Goal: Navigation & Orientation: Find specific page/section

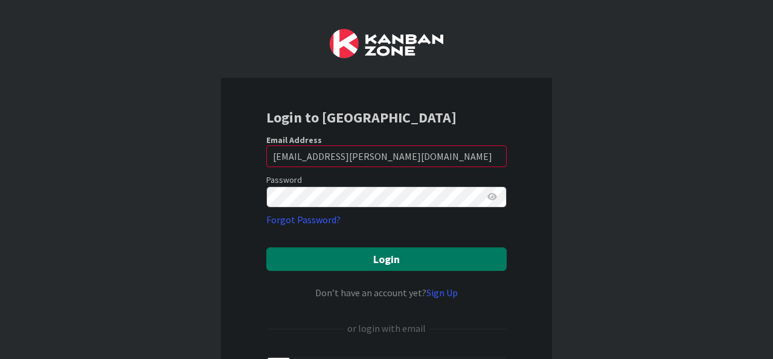
click at [352, 258] on button "Login" at bounding box center [386, 260] width 240 height 24
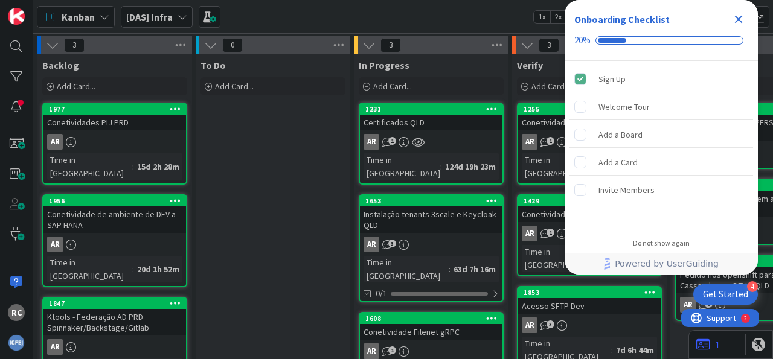
click at [170, 18] on b "[DAS] Infra" at bounding box center [149, 17] width 46 height 12
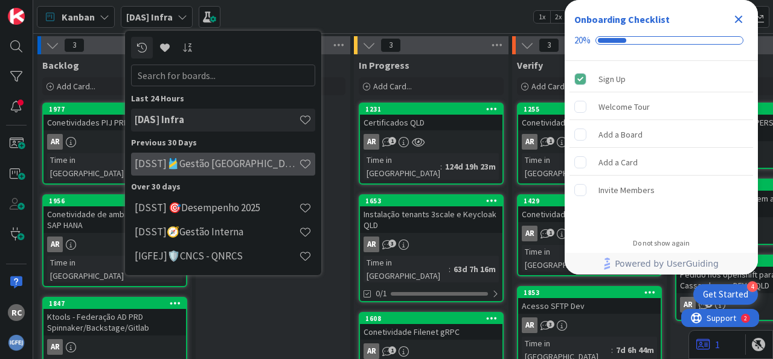
click at [185, 167] on h4 "[DSST]🎽Gestão [GEOGRAPHIC_DATA]" at bounding box center [217, 164] width 164 height 12
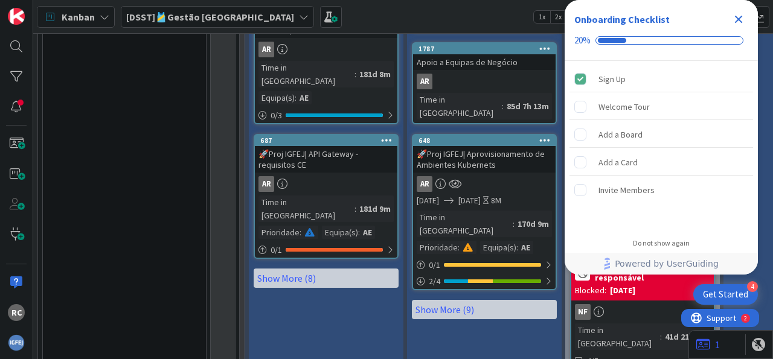
scroll to position [2097, 0]
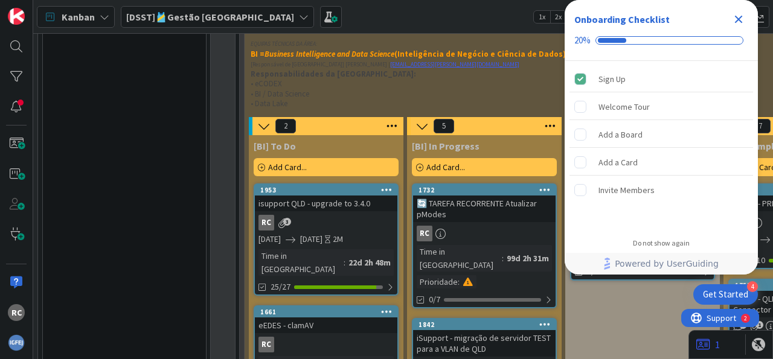
click at [344, 215] on div "RC 3" at bounding box center [326, 223] width 143 height 16
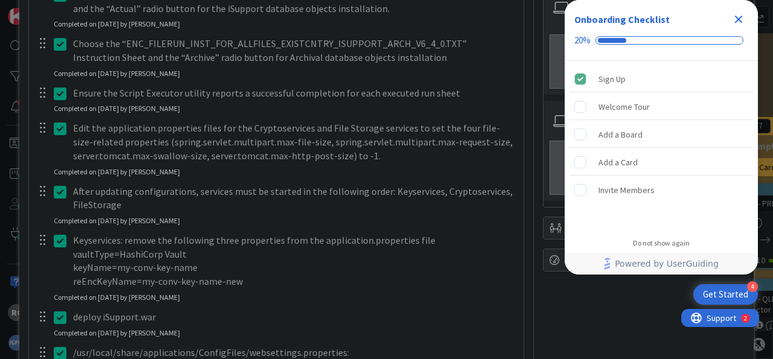
scroll to position [1348, 0]
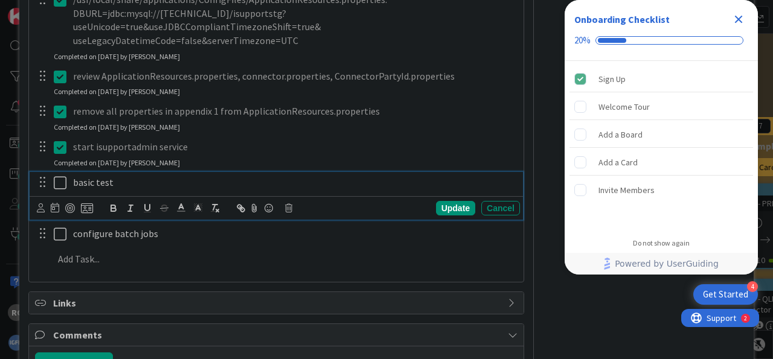
click at [59, 176] on icon at bounding box center [60, 183] width 13 height 14
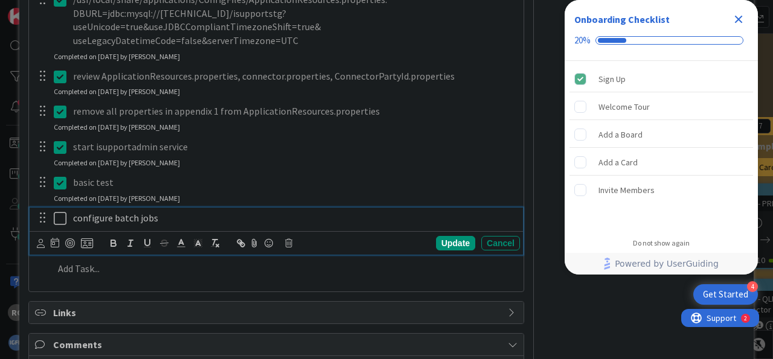
click at [56, 211] on icon at bounding box center [60, 218] width 13 height 14
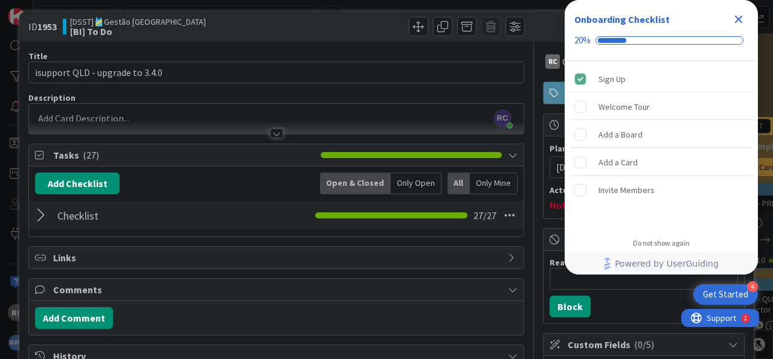
scroll to position [0, 0]
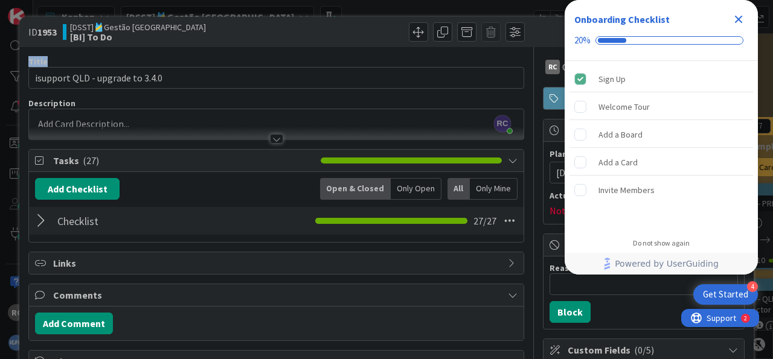
drag, startPoint x: 342, startPoint y: 32, endPoint x: 78, endPoint y: 82, distance: 268.5
click at [736, 20] on icon "Close Checklist" at bounding box center [738, 19] width 14 height 14
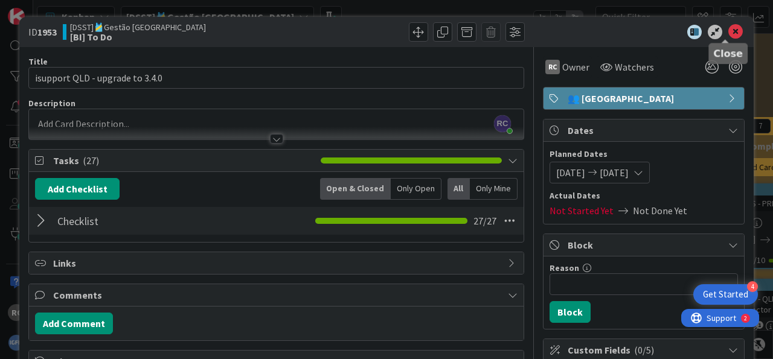
click at [728, 33] on icon at bounding box center [735, 32] width 14 height 14
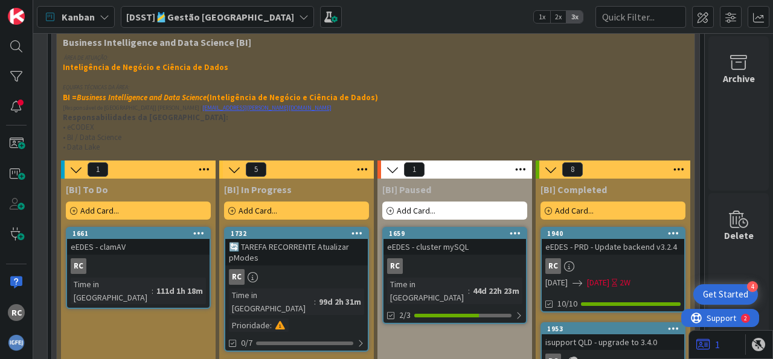
scroll to position [2057, 203]
